Goal: Transaction & Acquisition: Purchase product/service

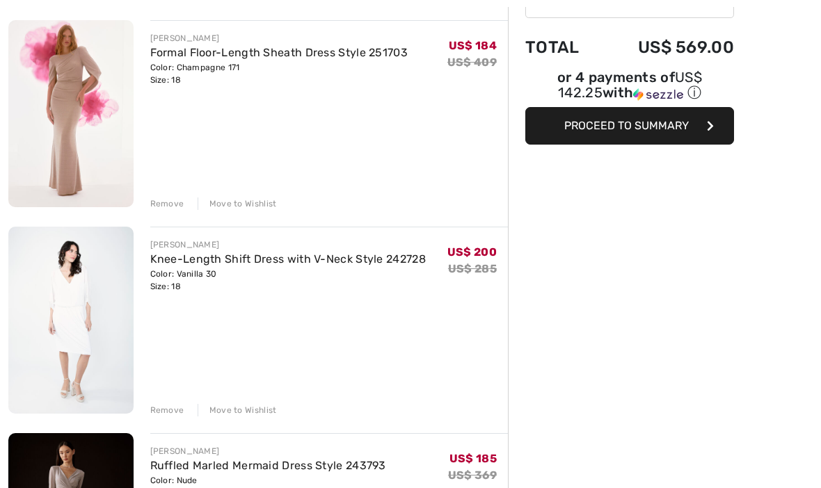
scroll to position [162, 0]
click at [243, 414] on div "Move to Wishlist" at bounding box center [237, 410] width 79 height 13
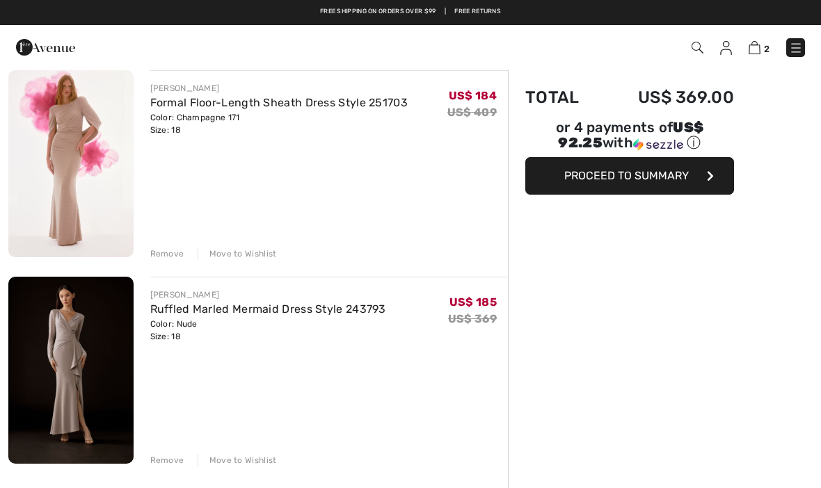
scroll to position [0, 0]
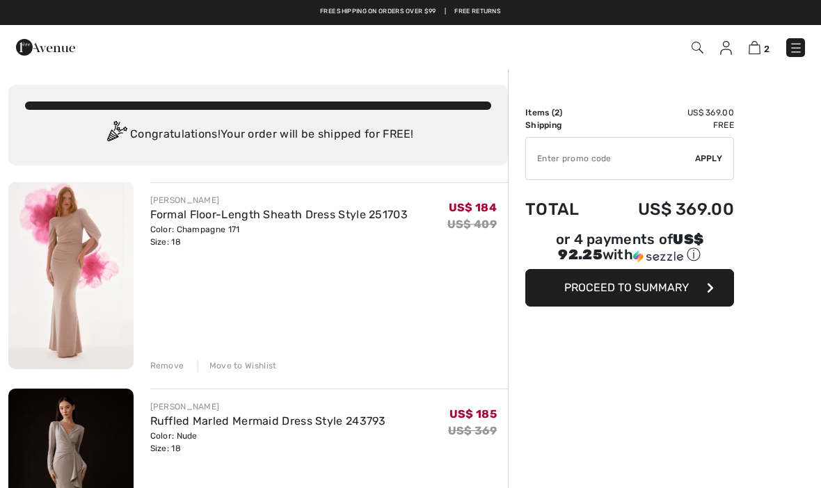
click at [658, 294] on span "Proceed to Summary" at bounding box center [626, 287] width 125 height 13
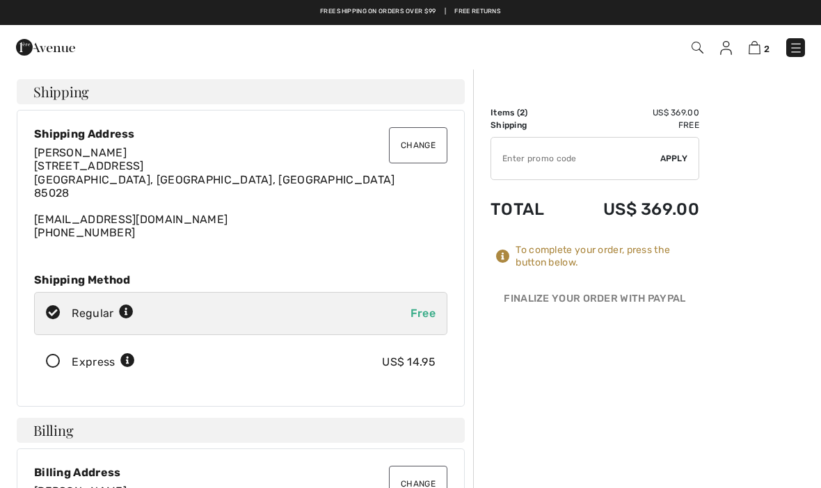
click at [422, 153] on button "Change" at bounding box center [418, 145] width 58 height 36
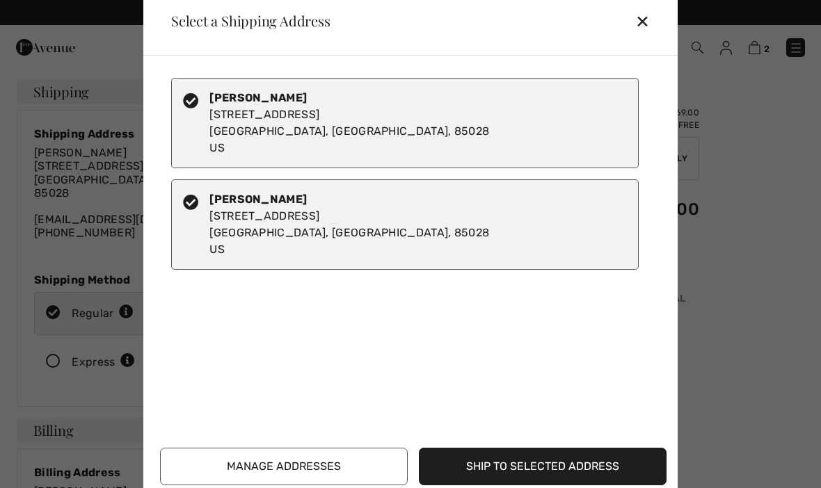
click at [306, 209] on div "Jennifer Harbula 11230 N 45th Way Phoenix, AZ, 85028 US" at bounding box center [349, 224] width 280 height 67
click at [319, 129] on div "Jennifer Harbula 11230 N 45Th Way Phoenix, AZ, 85028 US" at bounding box center [404, 123] width 467 height 90
click at [337, 220] on div "Jennifer Harbula 11230 N 45th Way Phoenix, AZ, 85028 US" at bounding box center [404, 224] width 467 height 90
click at [346, 461] on button "Manage Addresses" at bounding box center [284, 467] width 248 height 38
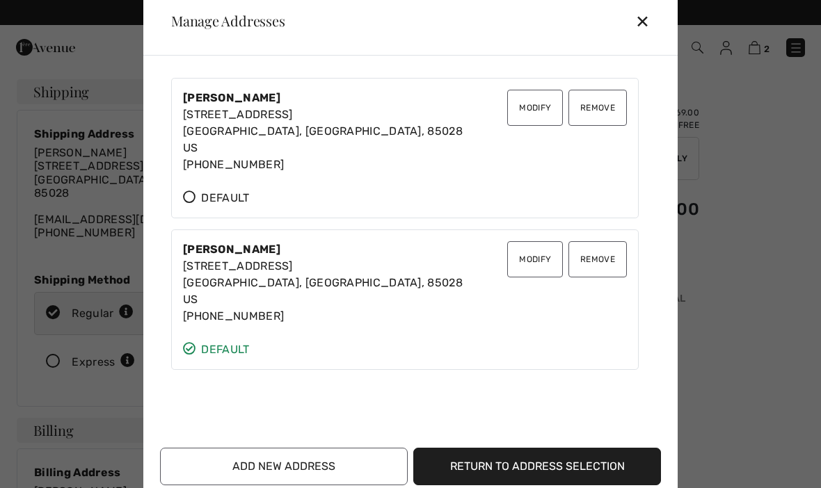
click at [615, 108] on button "Remove" at bounding box center [597, 108] width 58 height 36
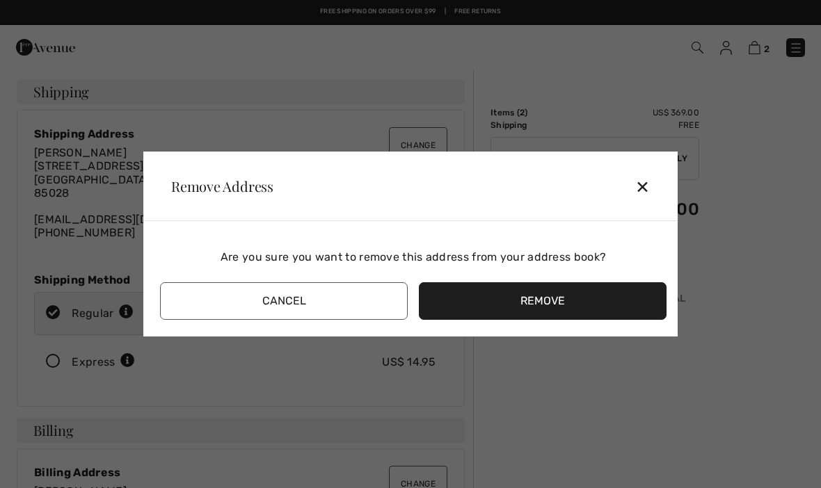
click at [543, 305] on button "Remove" at bounding box center [543, 301] width 248 height 38
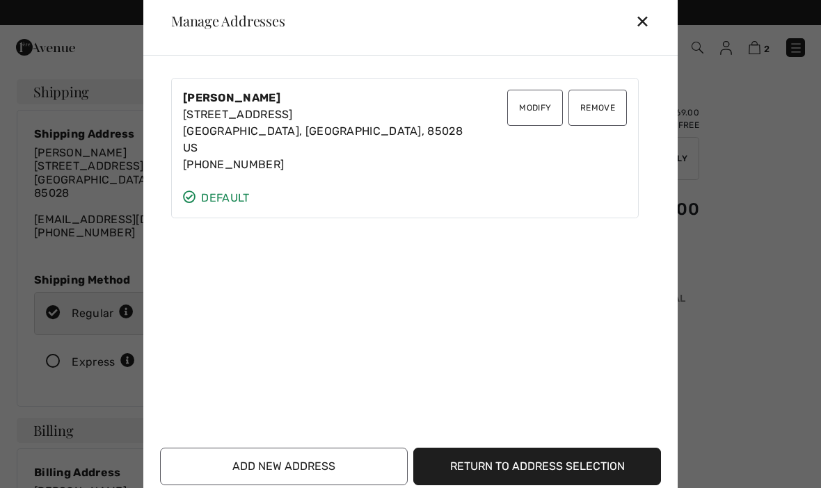
click at [614, 110] on button "Remove" at bounding box center [597, 108] width 58 height 36
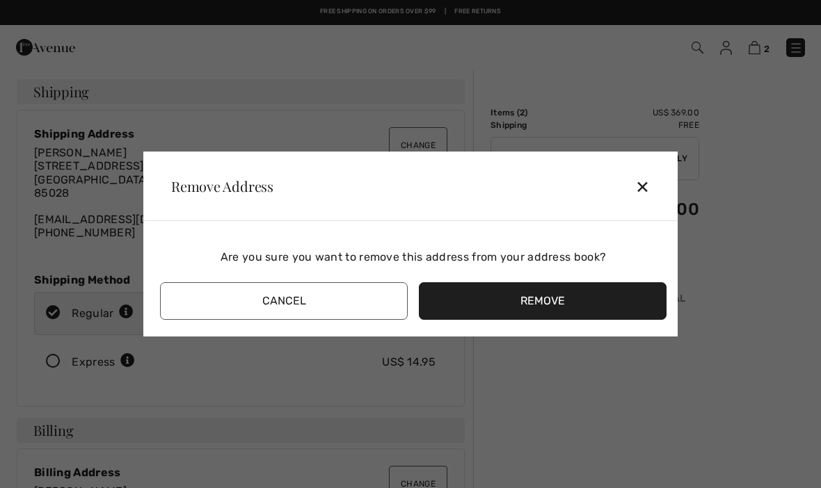
click at [554, 294] on button "Remove" at bounding box center [543, 301] width 248 height 38
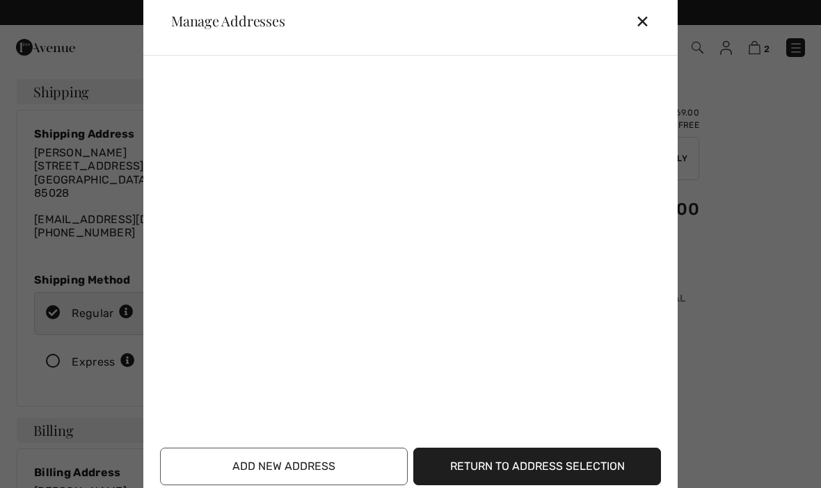
click at [357, 459] on button "Add New Address" at bounding box center [284, 467] width 248 height 38
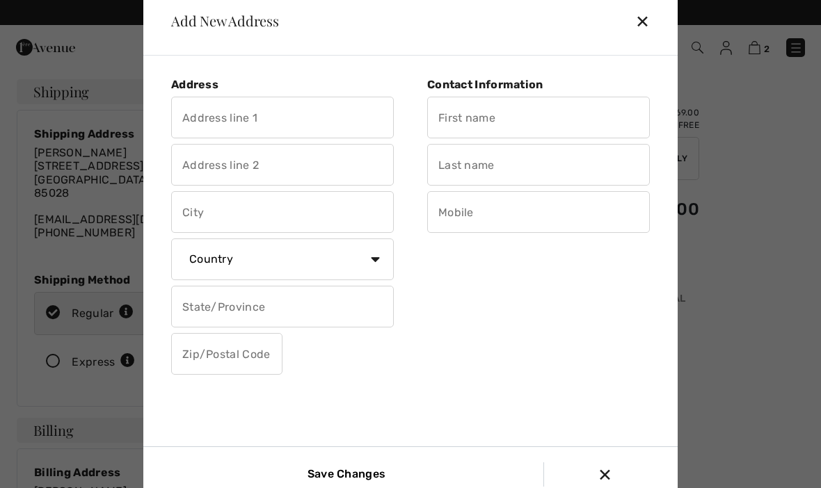
click at [266, 118] on input "text" at bounding box center [282, 118] width 223 height 42
type input "12430 W Jefferson St"
type input "Avondale"
select select "US"
click at [331, 316] on select "State/Province Alabama Alaska American Samoa Arizona Arkansas California Colora…" at bounding box center [282, 307] width 223 height 42
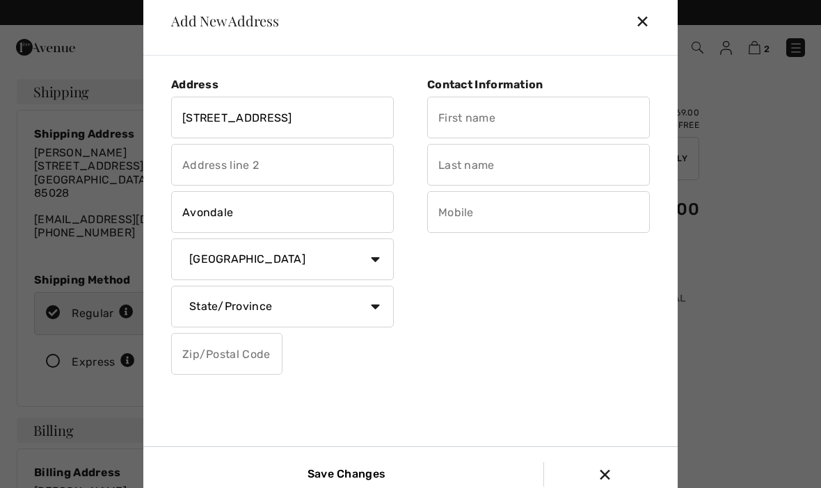
select select "AZ"
click at [241, 367] on input "text" at bounding box center [226, 354] width 111 height 42
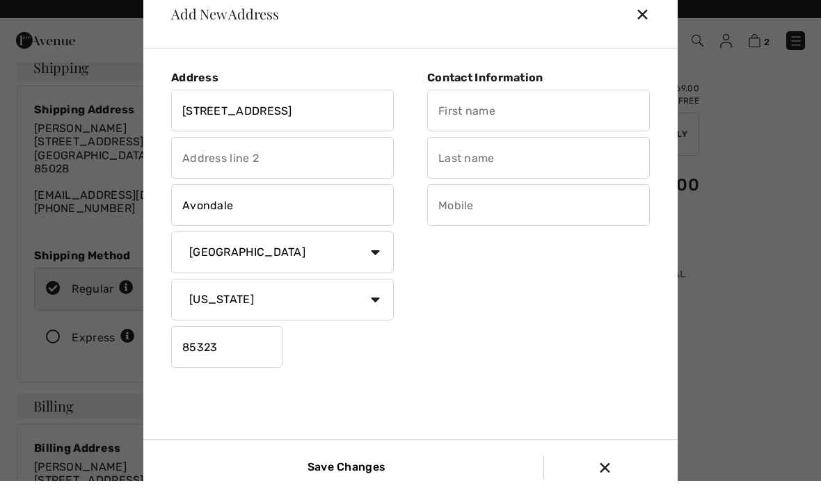
scroll to position [15, 0]
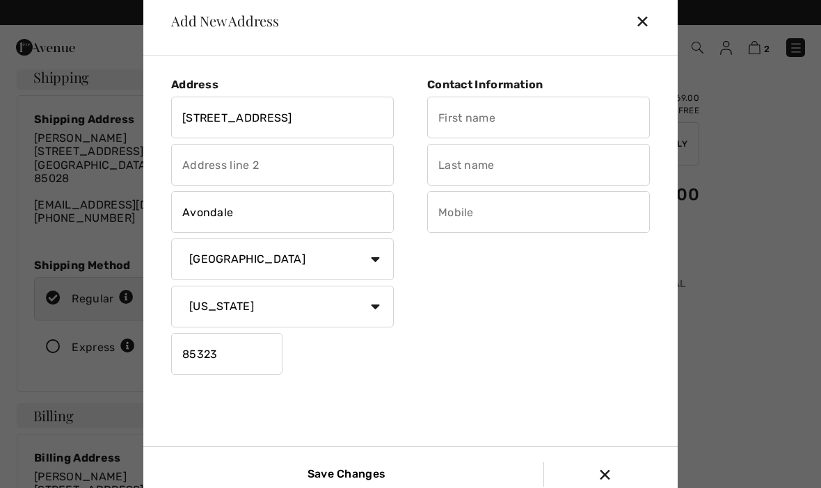
type input "85323"
click at [522, 138] on input "text" at bounding box center [538, 118] width 223 height 42
type input "h"
type input "a"
type input "Jennifer"
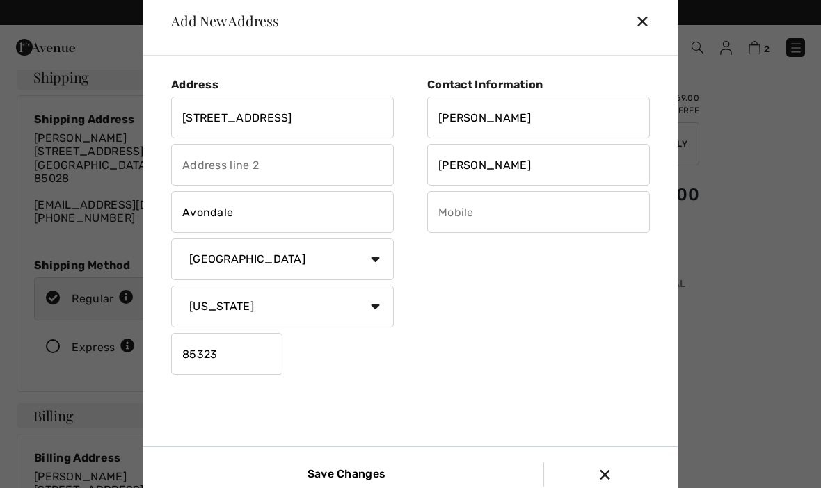
click at [544, 233] on input "text" at bounding box center [538, 212] width 223 height 42
type input "Harbula"
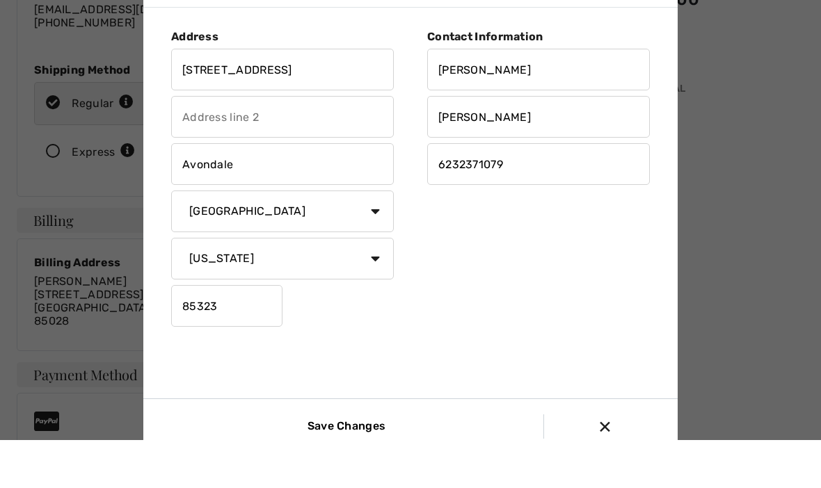
scroll to position [165, 0]
type input "6232371079"
click at [362, 463] on input "Save Changes" at bounding box center [343, 475] width 93 height 24
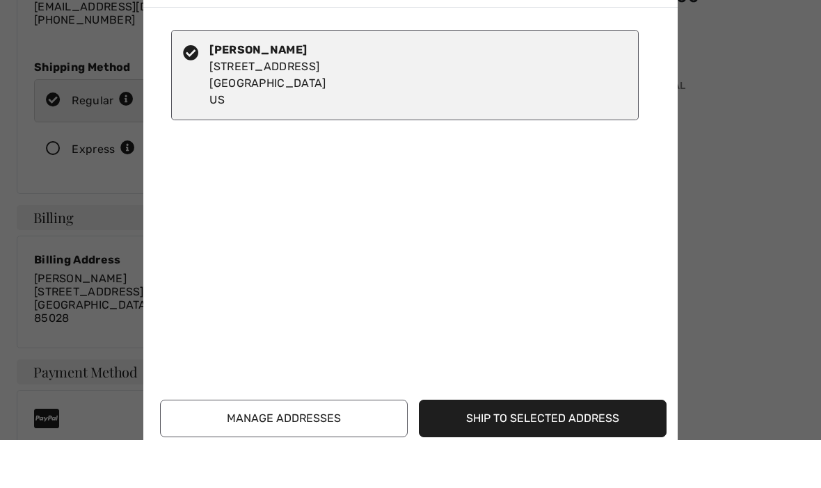
scroll to position [213, 0]
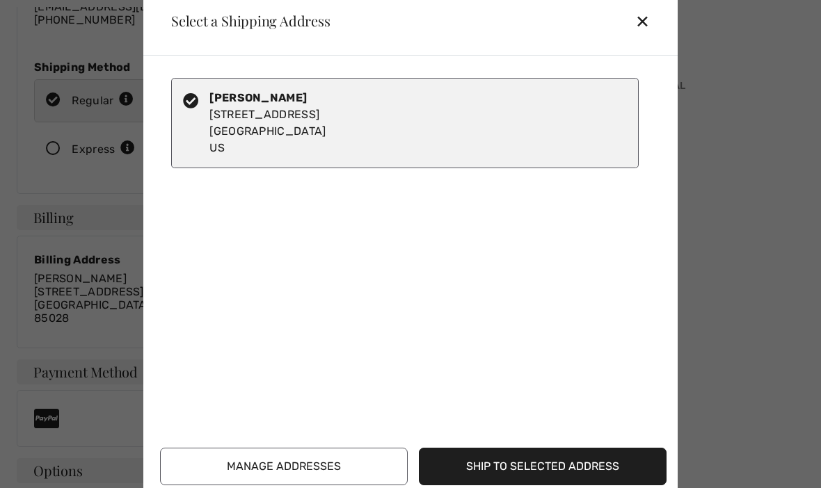
click at [652, 35] on div "✕" at bounding box center [648, 20] width 26 height 29
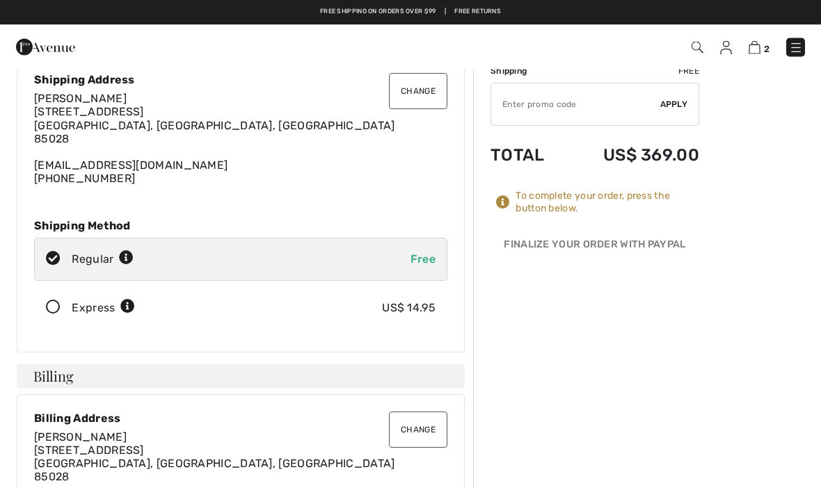
scroll to position [0, 0]
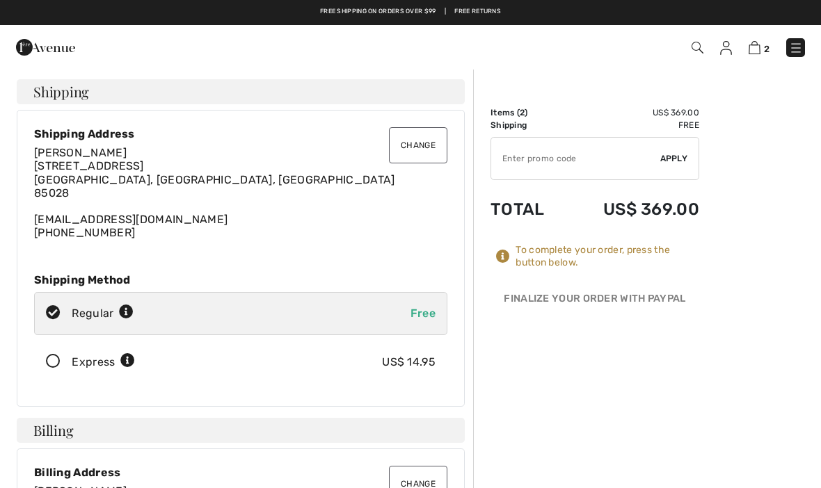
click at [425, 143] on button "Change" at bounding box center [418, 145] width 58 height 36
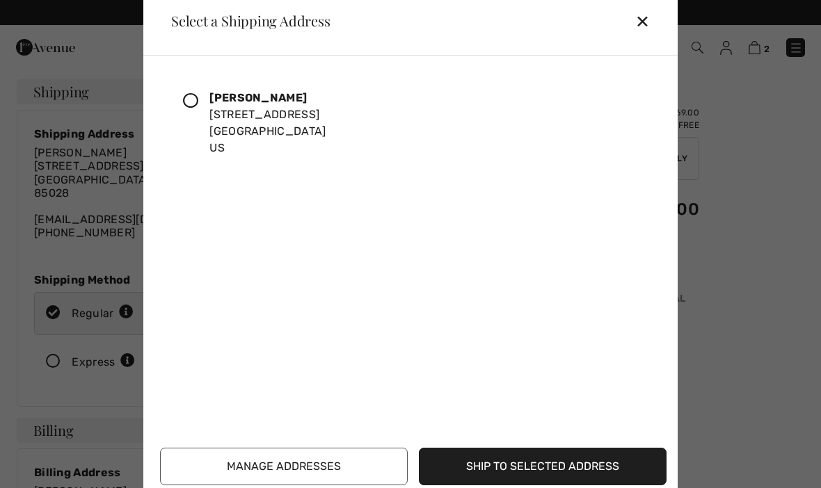
click at [193, 99] on icon at bounding box center [190, 100] width 15 height 15
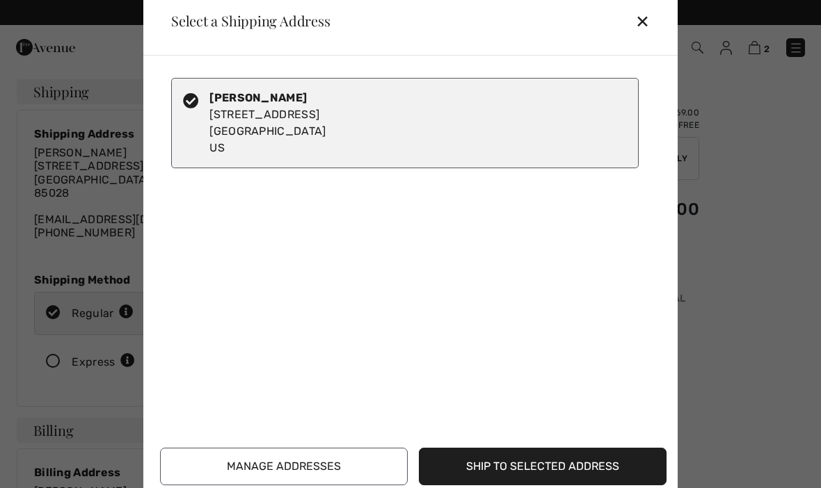
click at [563, 464] on button "Ship to Selected Address" at bounding box center [543, 467] width 248 height 38
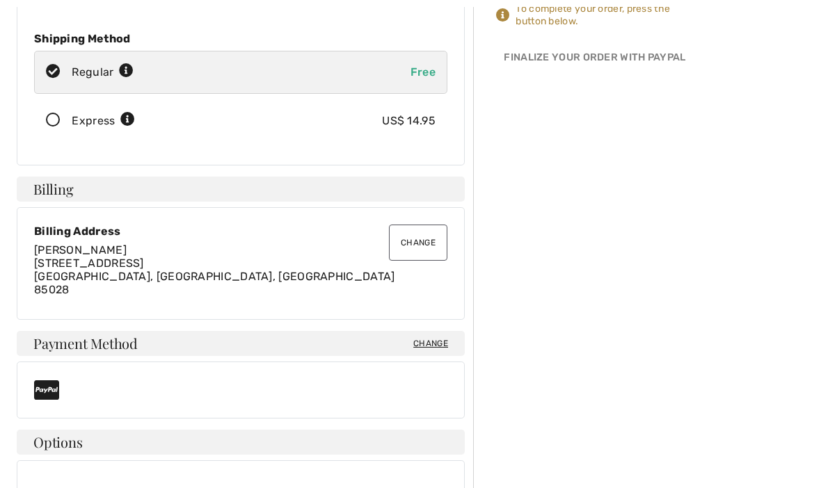
click at [416, 243] on button "Change" at bounding box center [418, 243] width 58 height 36
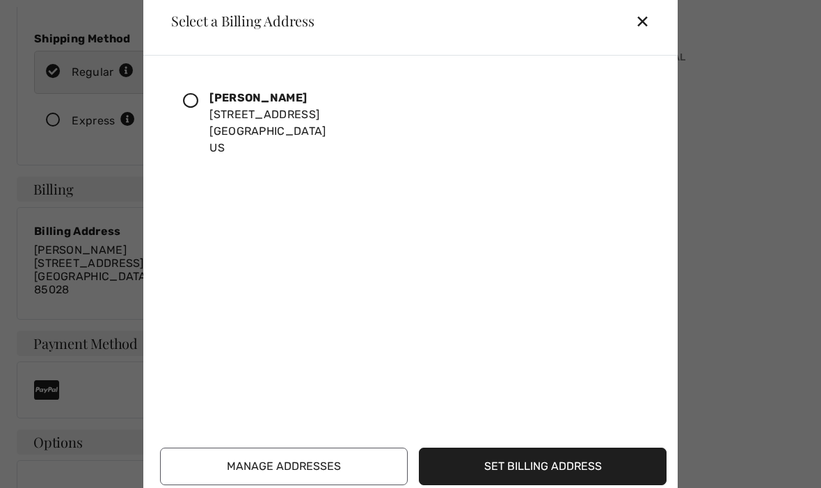
click at [201, 125] on div at bounding box center [196, 123] width 26 height 67
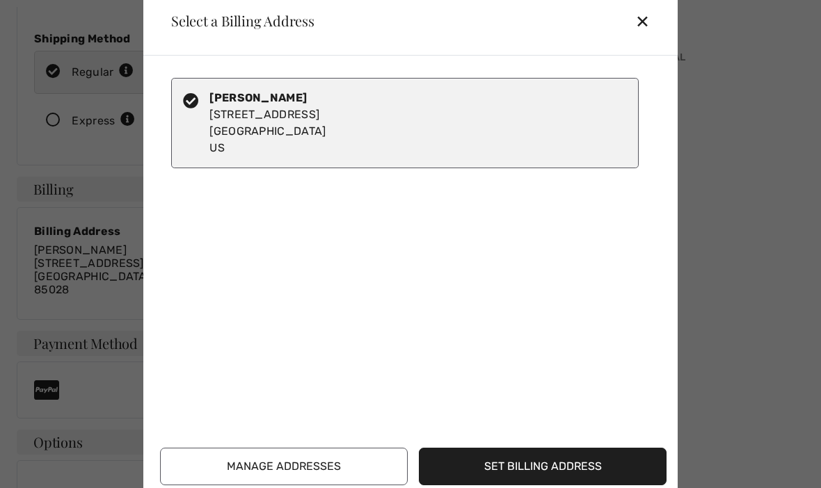
click at [570, 486] on button "Set Billing Address" at bounding box center [543, 467] width 248 height 38
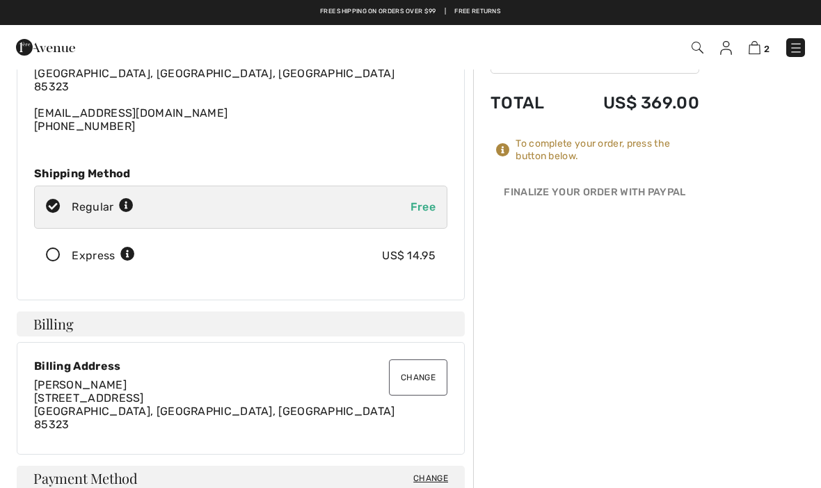
scroll to position [0, 0]
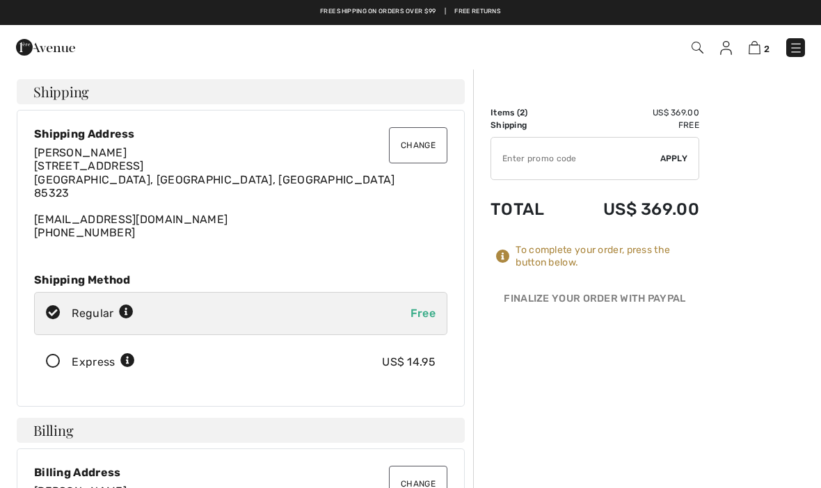
click at [658, 147] on input "TEXT" at bounding box center [575, 159] width 169 height 42
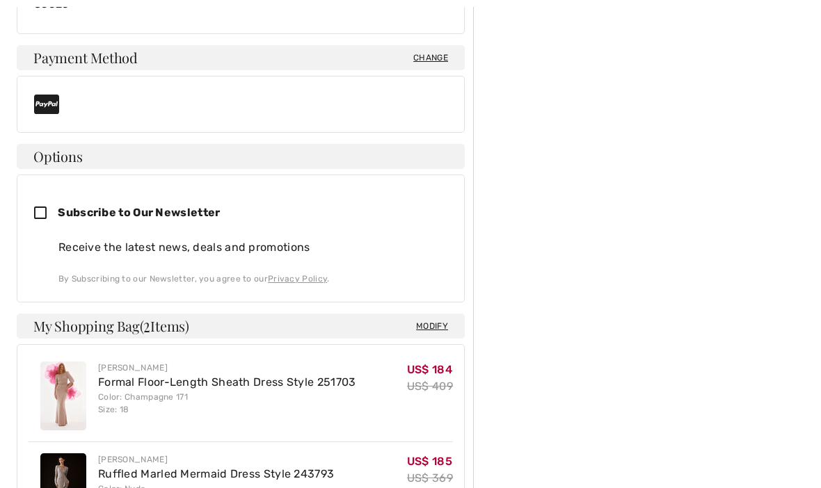
scroll to position [530, 0]
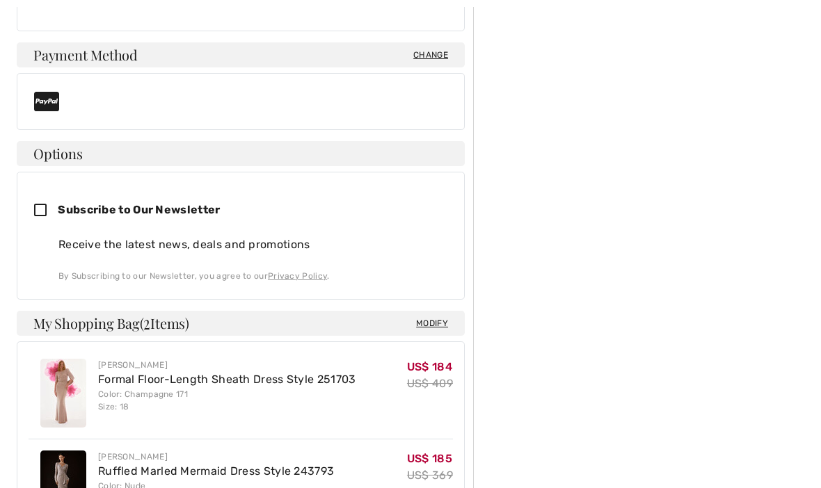
click at [361, 394] on div "Joseph Ribkoff Formal Floor-Length Sheath Dress Style 251703 Color: Champagne 1…" at bounding box center [241, 393] width 424 height 91
click at [427, 378] on s "US$ 409" at bounding box center [430, 383] width 46 height 13
click at [466, 326] on div "Modify My Shopping Bag ( 2 Items) Joseph Ribkoff Formal Floor-Length Sheath Dre…" at bounding box center [240, 424] width 465 height 226
click at [433, 318] on span "Modify" at bounding box center [432, 323] width 32 height 14
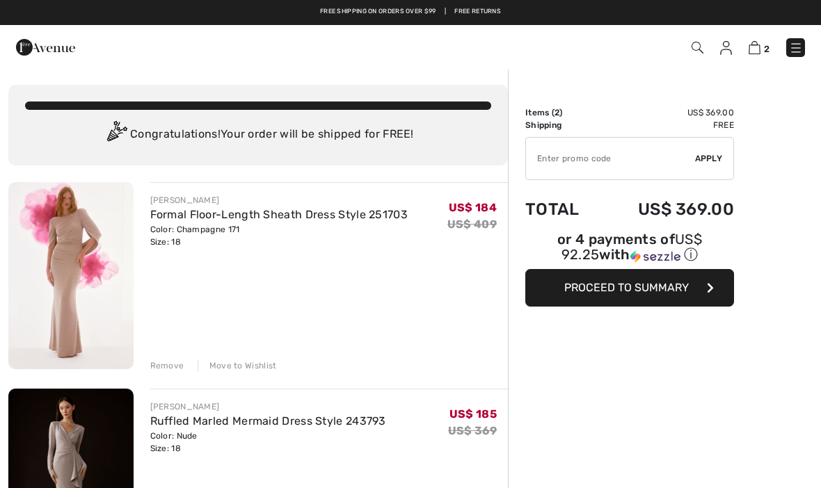
click at [632, 282] on button "Proceed to Summary" at bounding box center [629, 288] width 209 height 38
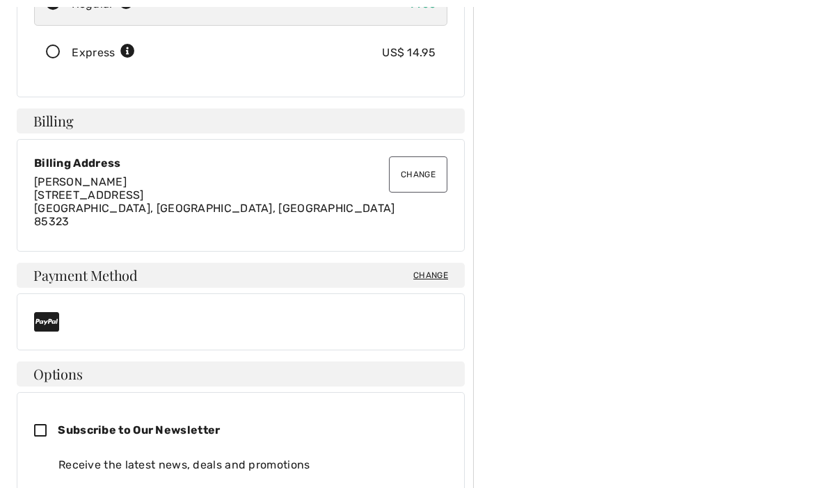
scroll to position [352, 0]
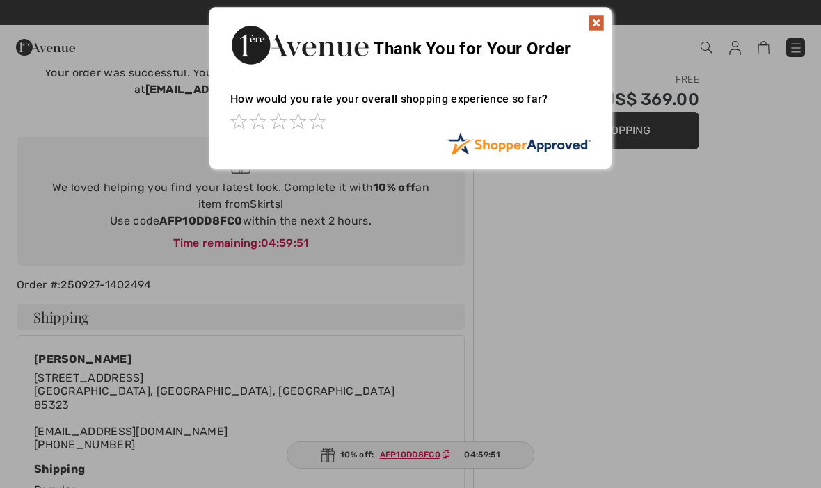
click at [595, 21] on img at bounding box center [596, 23] width 17 height 17
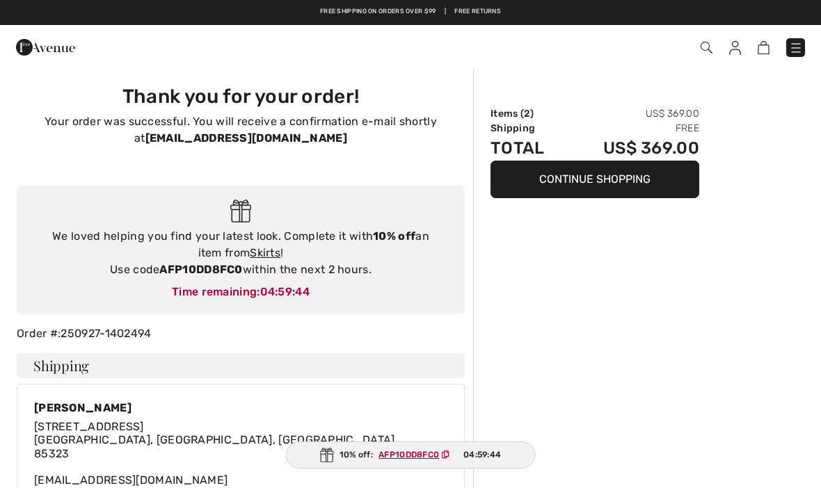
click at [605, 175] on button "Continue Shopping" at bounding box center [594, 180] width 209 height 38
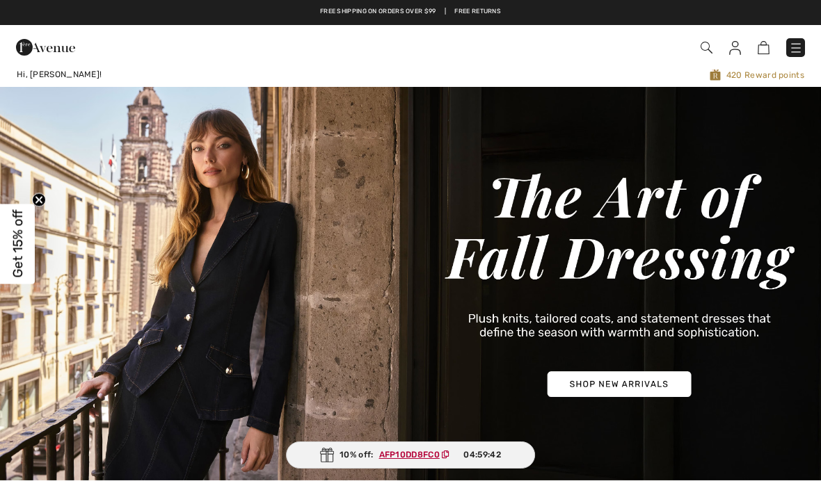
click at [732, 53] on img at bounding box center [735, 48] width 12 height 14
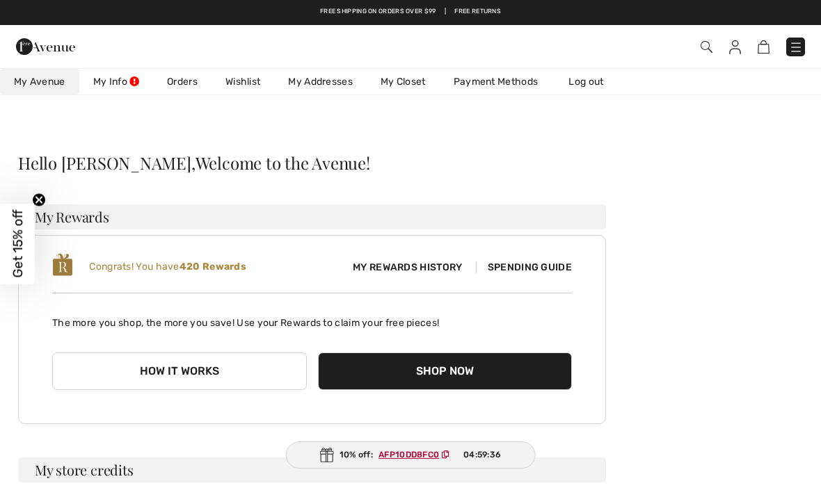
click at [415, 267] on span "My Rewards History" at bounding box center [407, 267] width 131 height 15
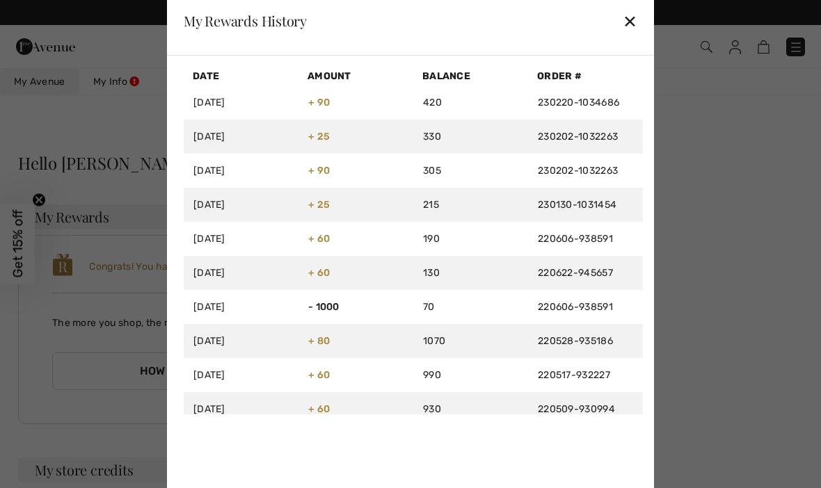
click at [754, 330] on div at bounding box center [410, 244] width 821 height 488
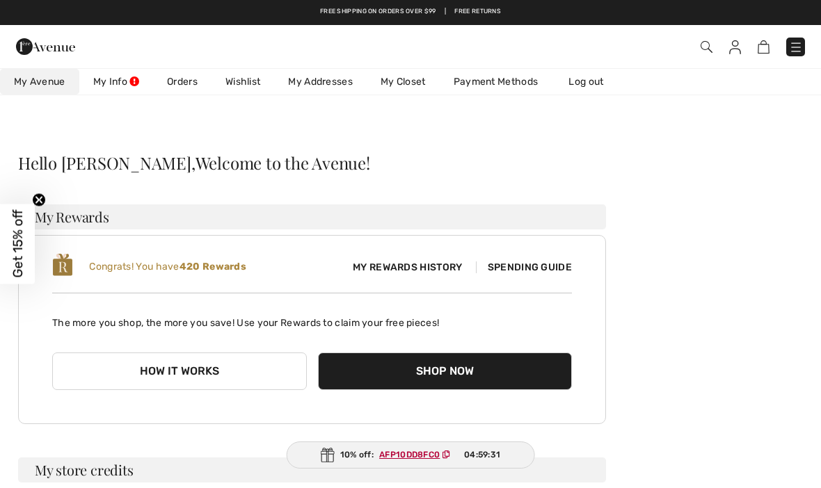
click at [533, 271] on span "Spending Guide" at bounding box center [524, 268] width 96 height 12
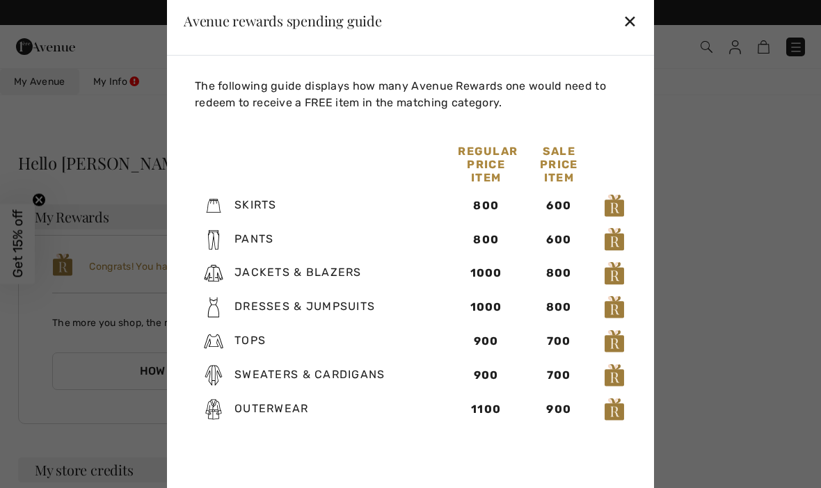
click at [745, 358] on div at bounding box center [410, 244] width 821 height 488
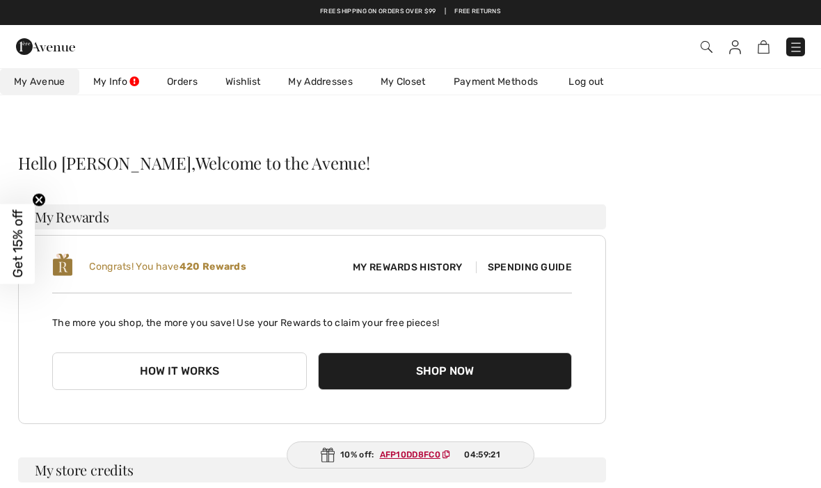
click at [49, 48] on img at bounding box center [45, 47] width 59 height 28
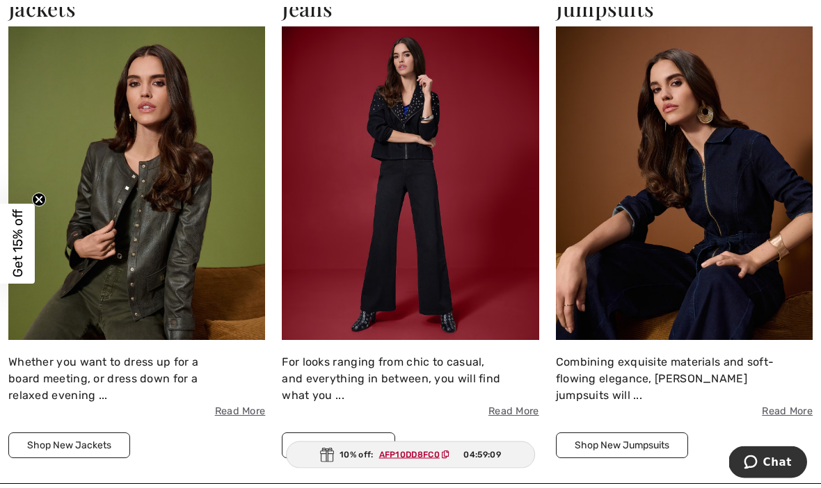
scroll to position [1577, 0]
